Goal: Task Accomplishment & Management: Use online tool/utility

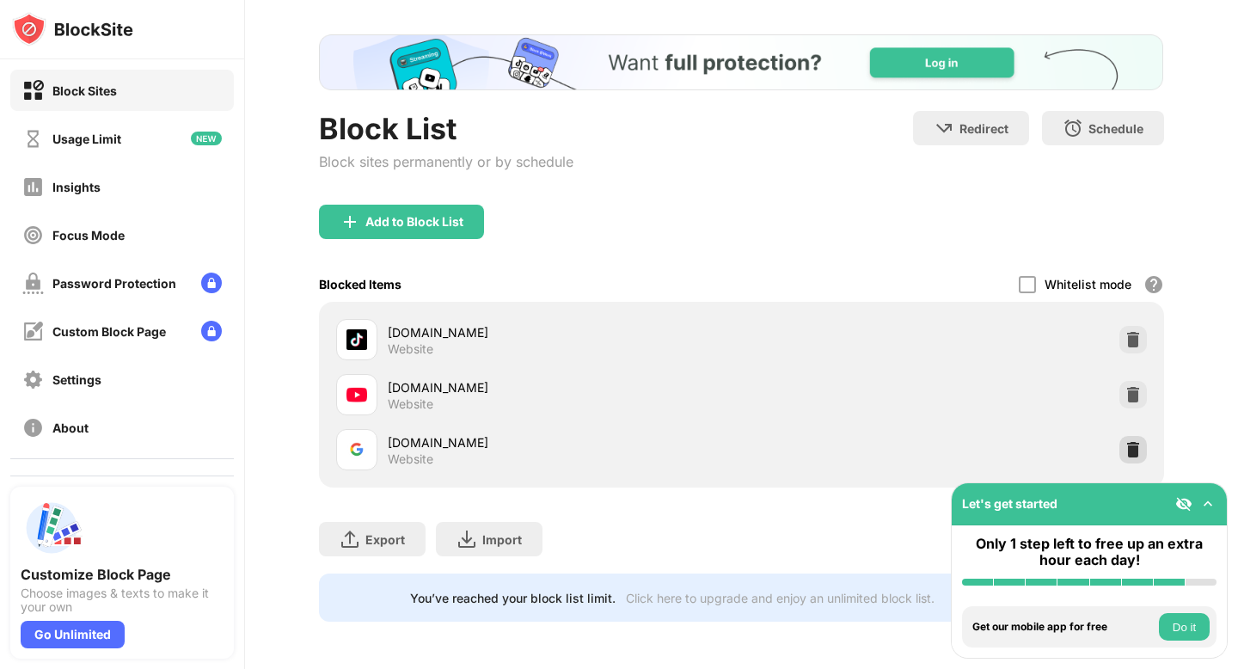
click at [1129, 446] on img at bounding box center [1133, 449] width 17 height 17
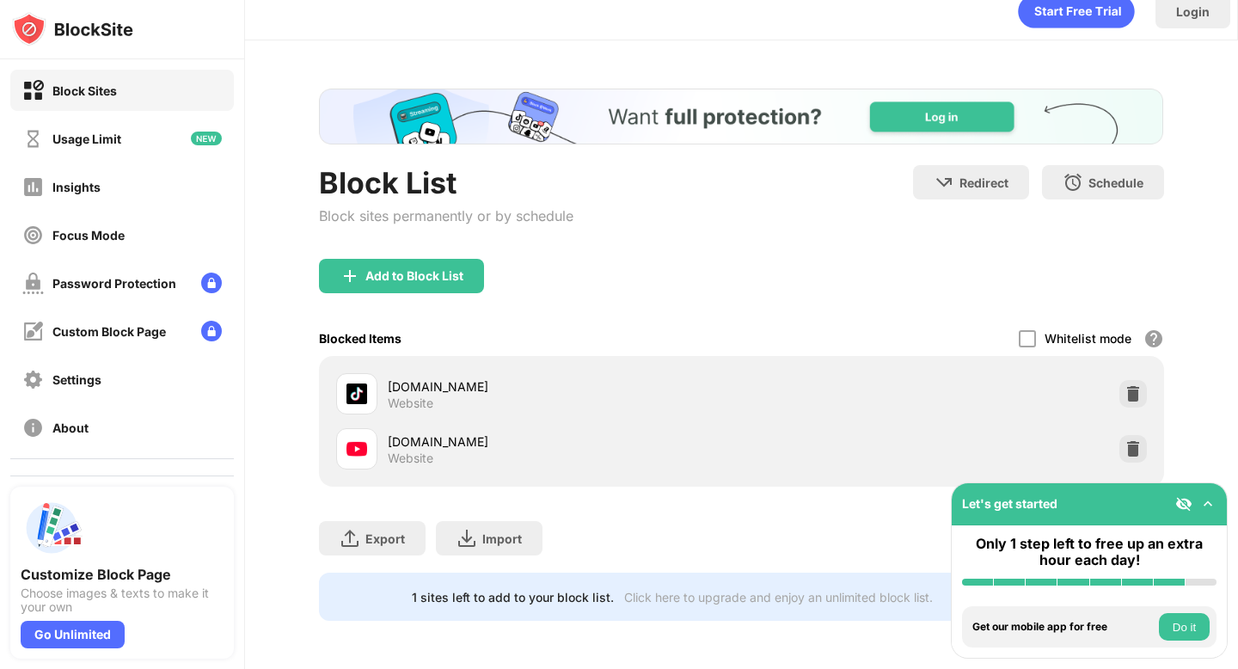
scroll to position [18, 0]
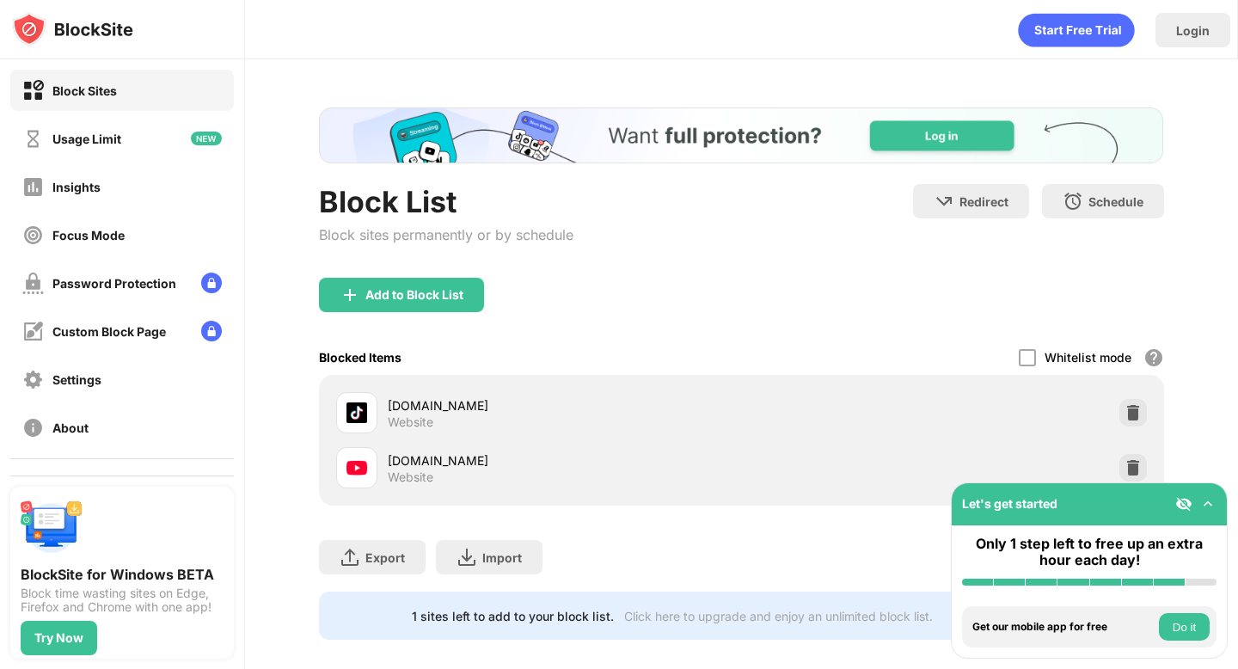
click at [384, 314] on div "Add to Block List" at bounding box center [741, 309] width 845 height 62
click at [368, 292] on div "Add to Block List" at bounding box center [415, 295] width 98 height 14
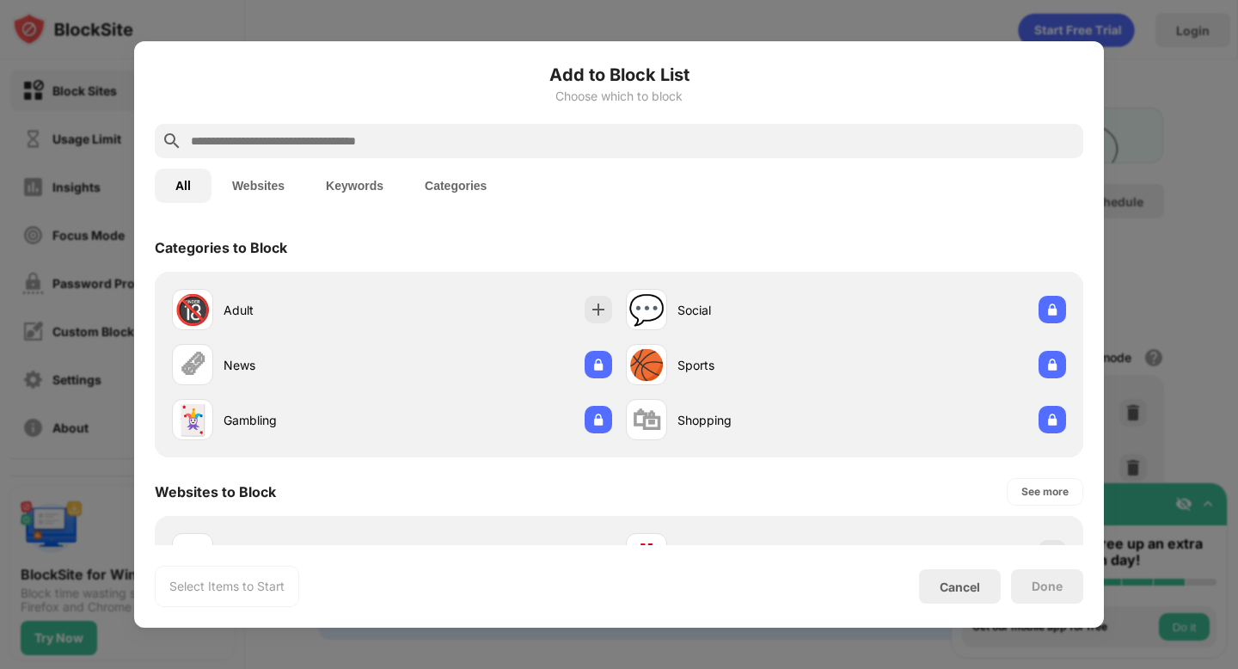
click at [385, 144] on input "text" at bounding box center [633, 141] width 888 height 21
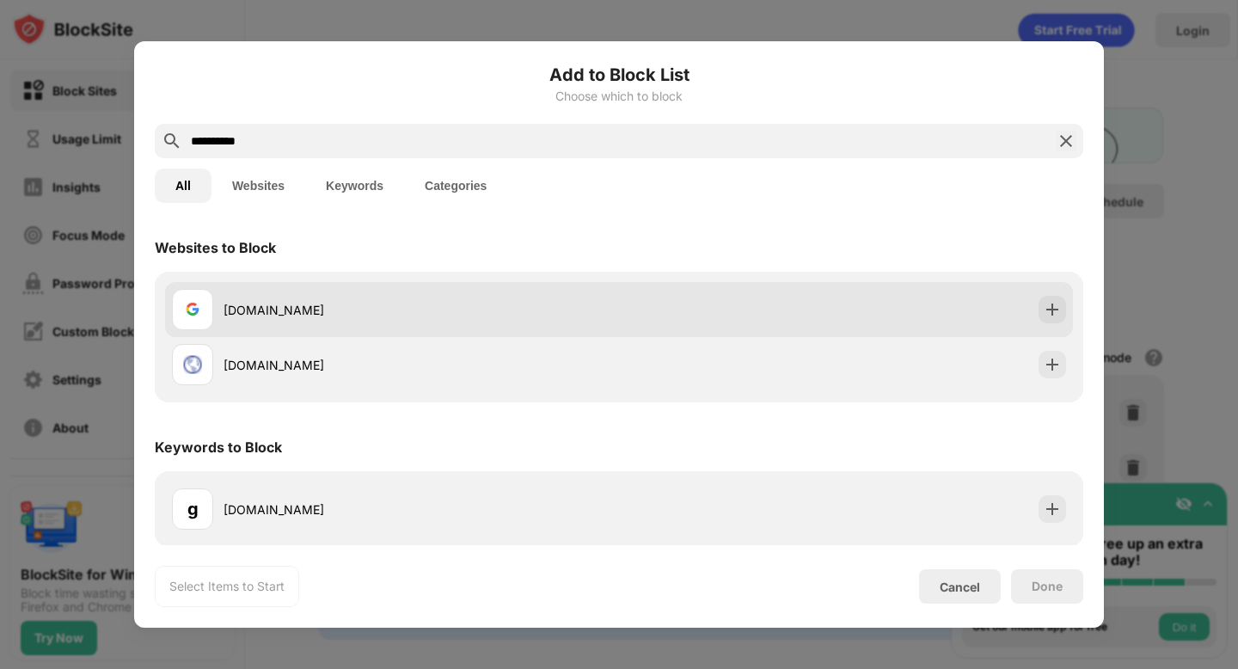
type input "**********"
click at [424, 307] on div "[DOMAIN_NAME]" at bounding box center [422, 310] width 396 height 18
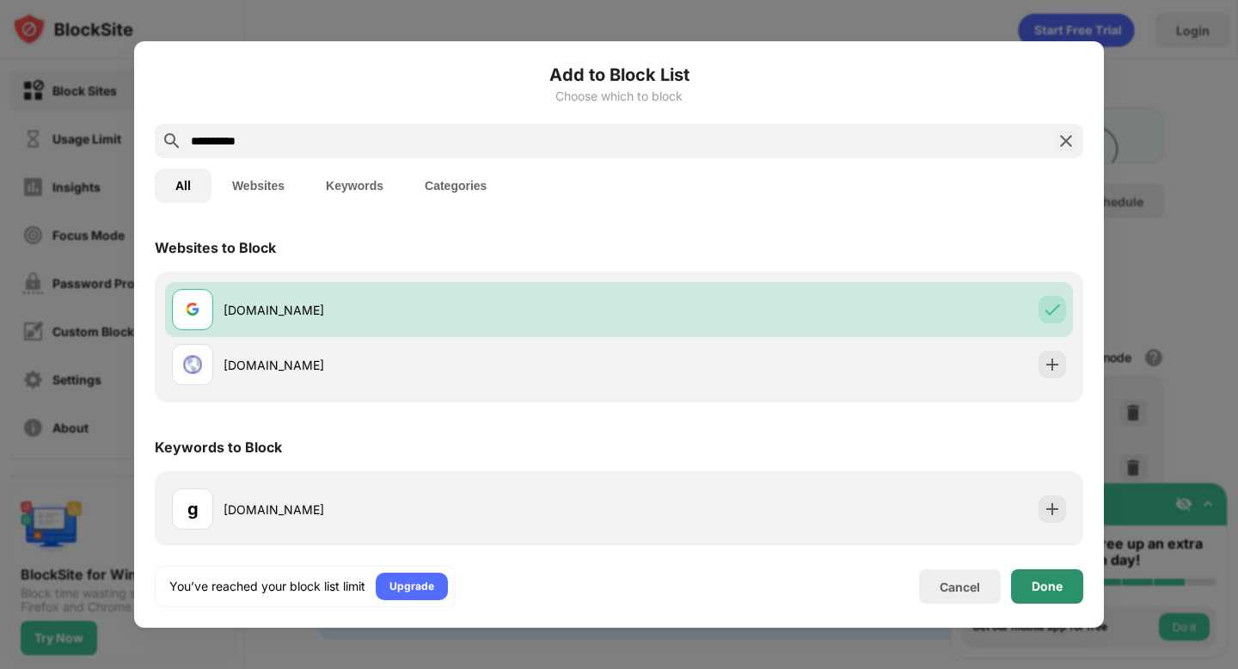
click at [1032, 577] on div "Done" at bounding box center [1047, 586] width 72 height 34
